Goal: Task Accomplishment & Management: Use online tool/utility

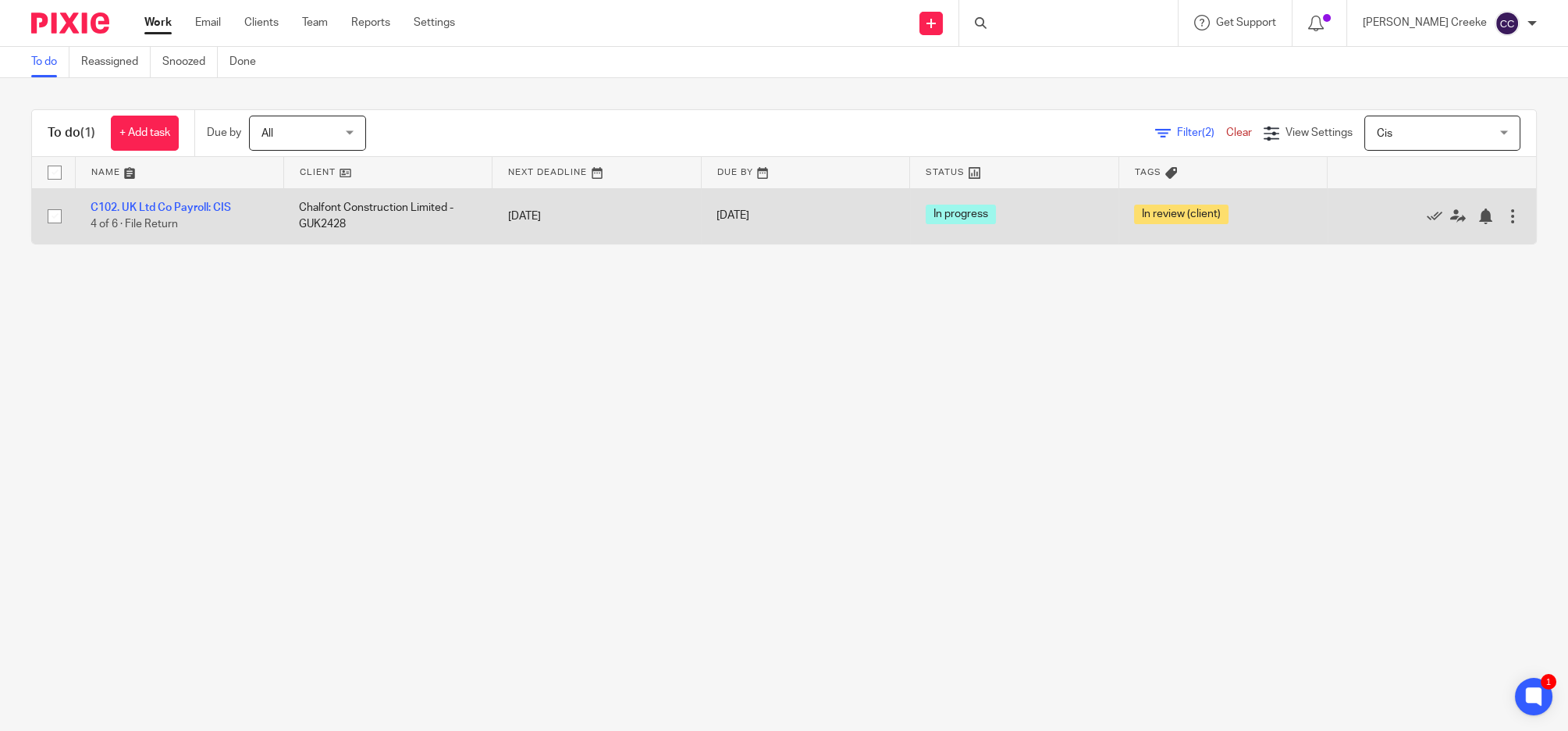
click at [190, 199] on td "C102. UK Ltd Co Payroll: CIS 4 of 6 · File Return" at bounding box center [178, 216] width 208 height 55
click at [186, 207] on link "C102. UK Ltd Co Payroll: CIS" at bounding box center [161, 208] width 140 height 11
click at [1426, 219] on icon at bounding box center [1434, 216] width 16 height 16
